Goal: Leave review/rating

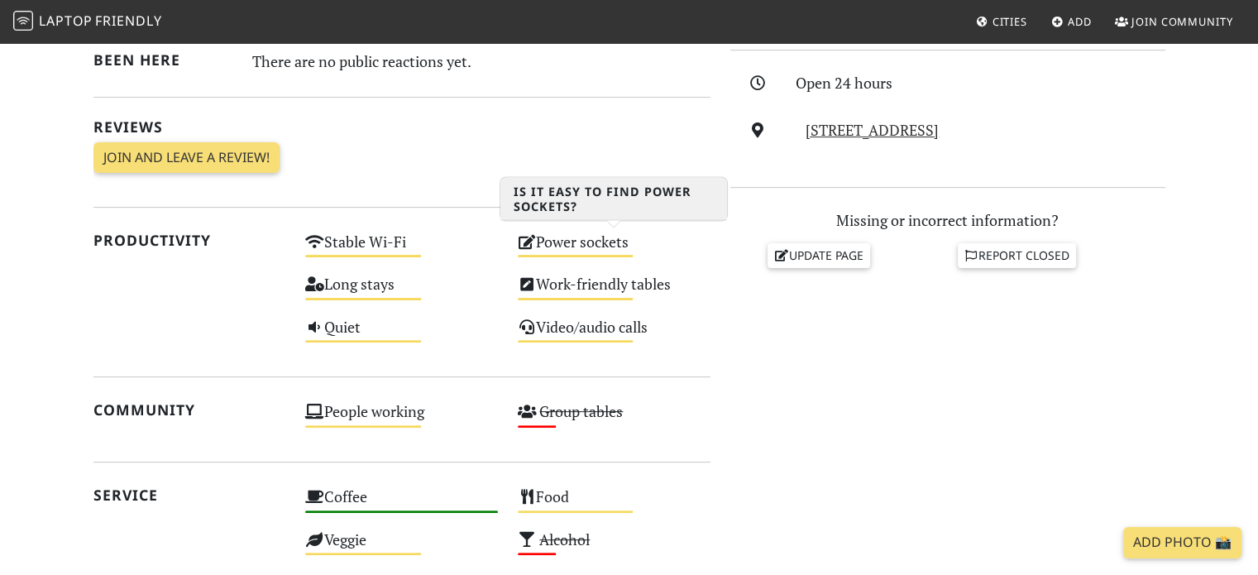
scroll to position [456, 0]
click at [577, 247] on div "Power sockets Medium" at bounding box center [614, 248] width 213 height 42
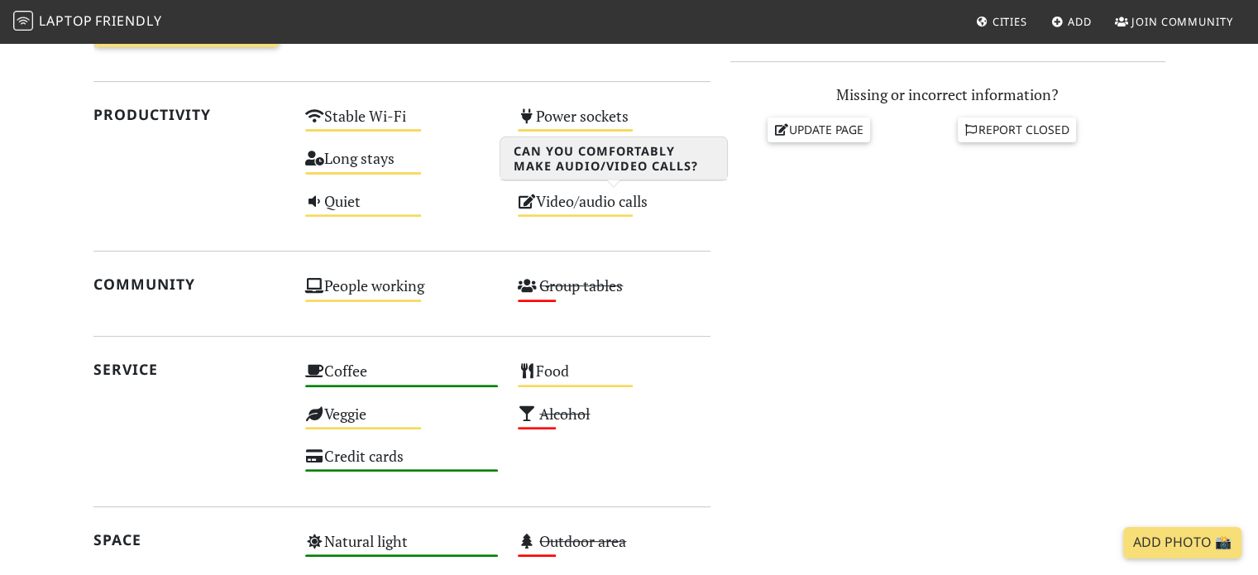
scroll to position [496, 0]
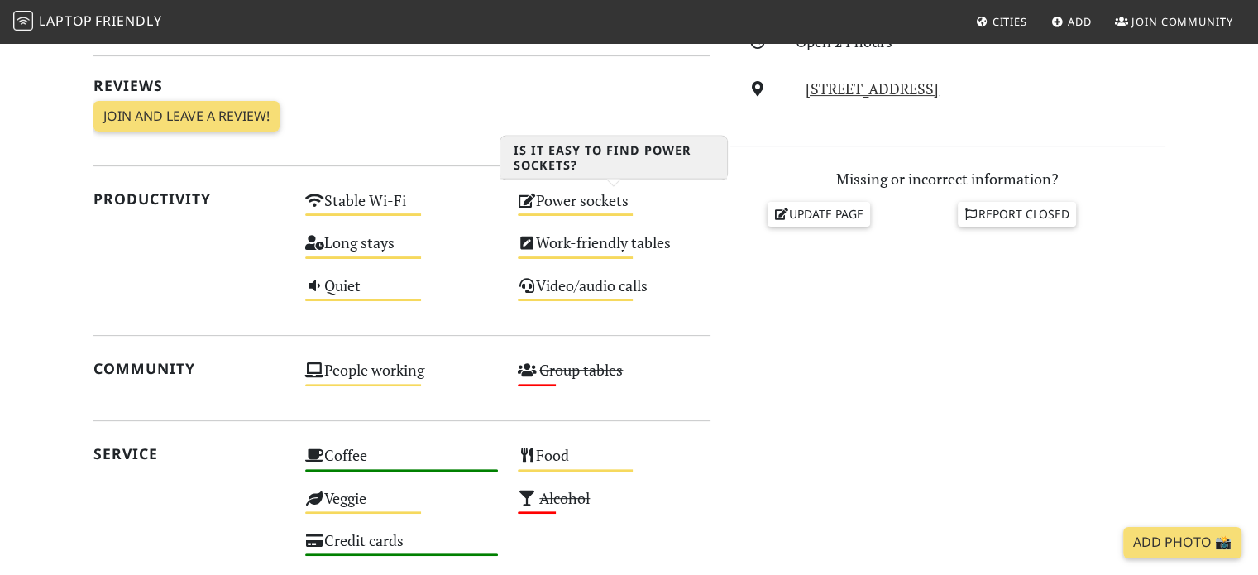
click at [598, 191] on div "Power sockets Medium" at bounding box center [614, 208] width 213 height 42
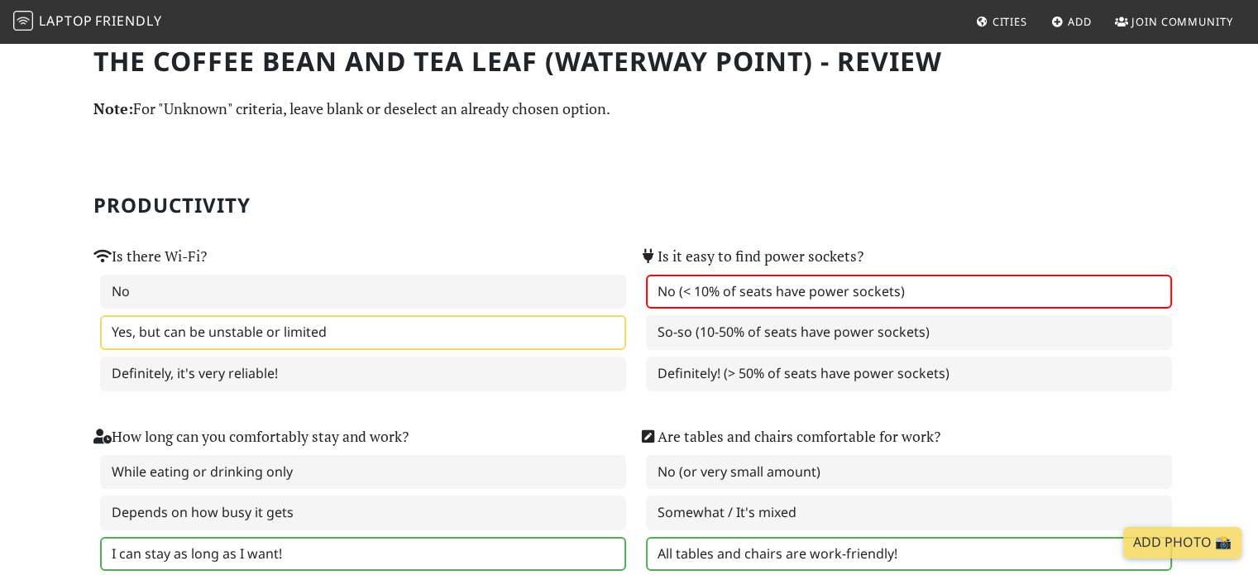
scroll to position [6, 0]
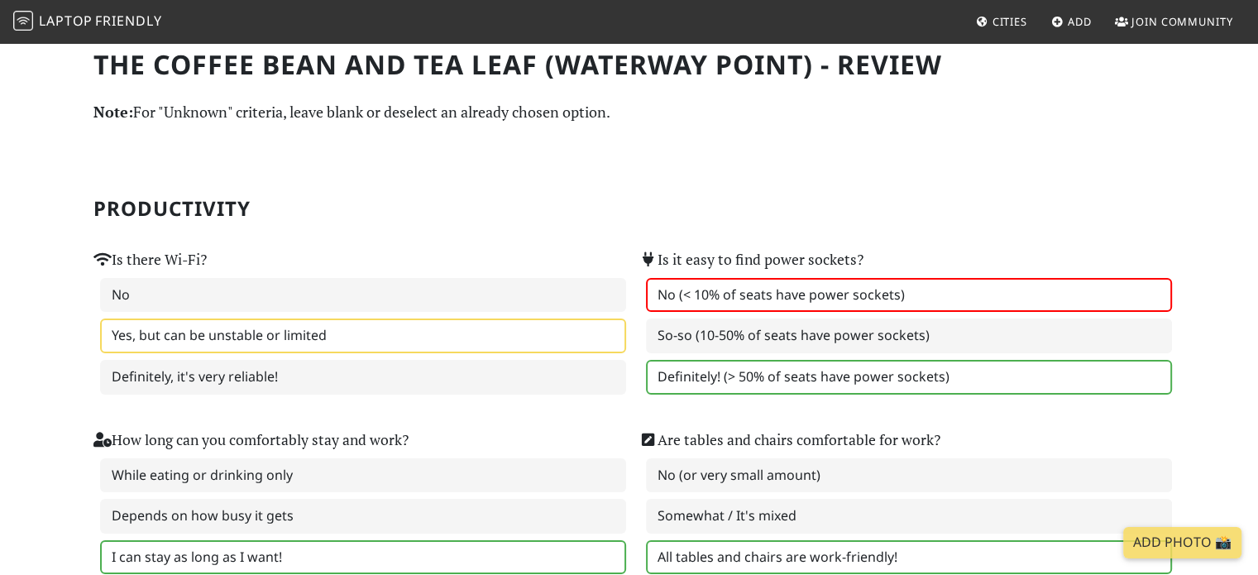
click at [707, 378] on label "Definitely! (> 50% of seats have power sockets)" at bounding box center [909, 377] width 526 height 35
click at [689, 296] on label "No (< 10% of seats have power sockets)" at bounding box center [909, 295] width 526 height 35
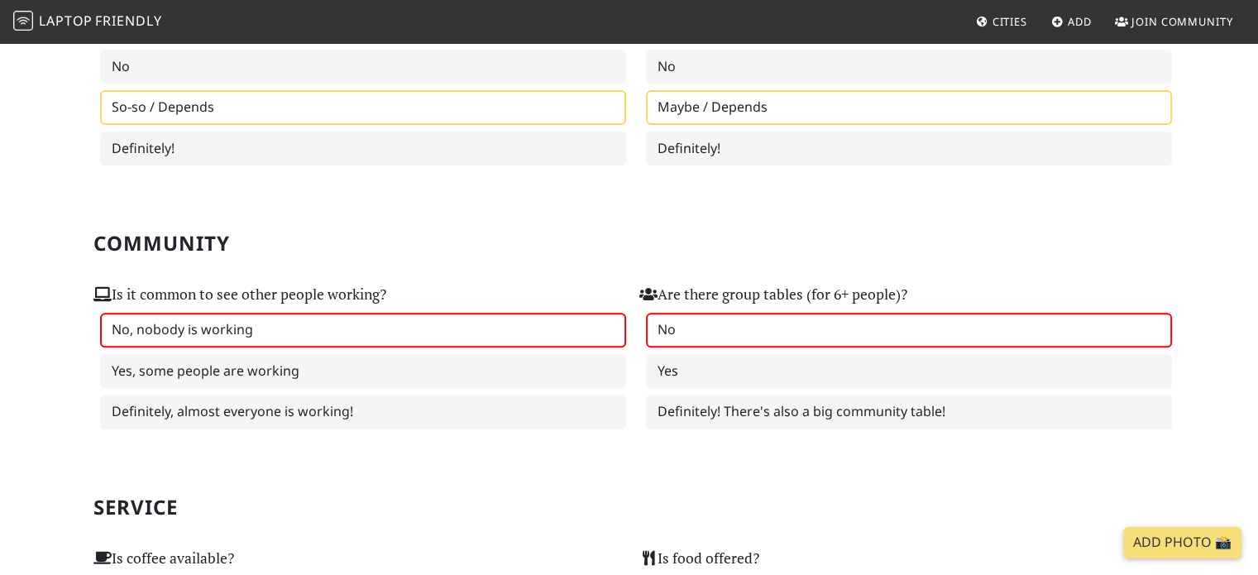
scroll to position [667, 0]
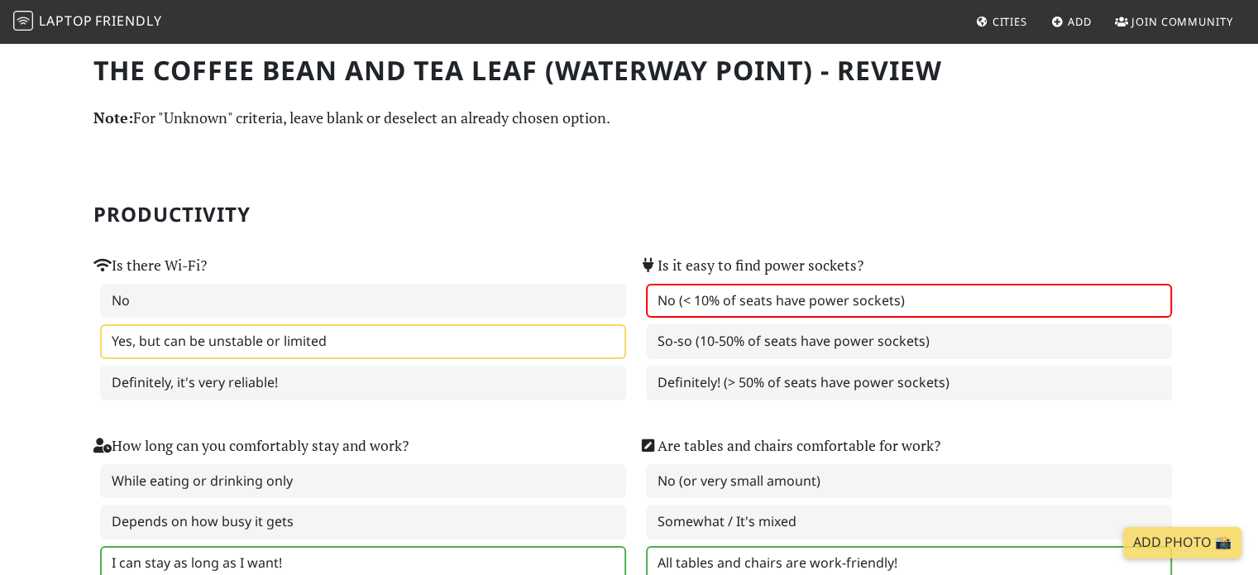
click at [891, 305] on label "No (< 10% of seats have power sockets)" at bounding box center [909, 301] width 526 height 35
click at [813, 288] on label "No (< 10% of seats have power sockets)" at bounding box center [909, 301] width 526 height 35
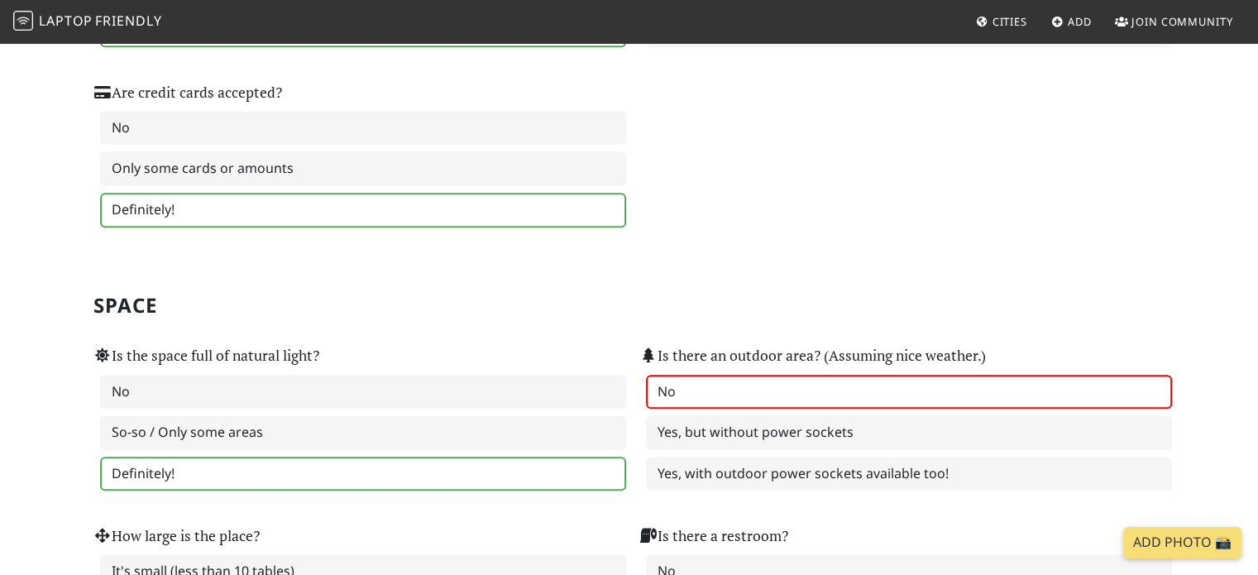
scroll to position [1571, 0]
